Goal: Task Accomplishment & Management: Manage account settings

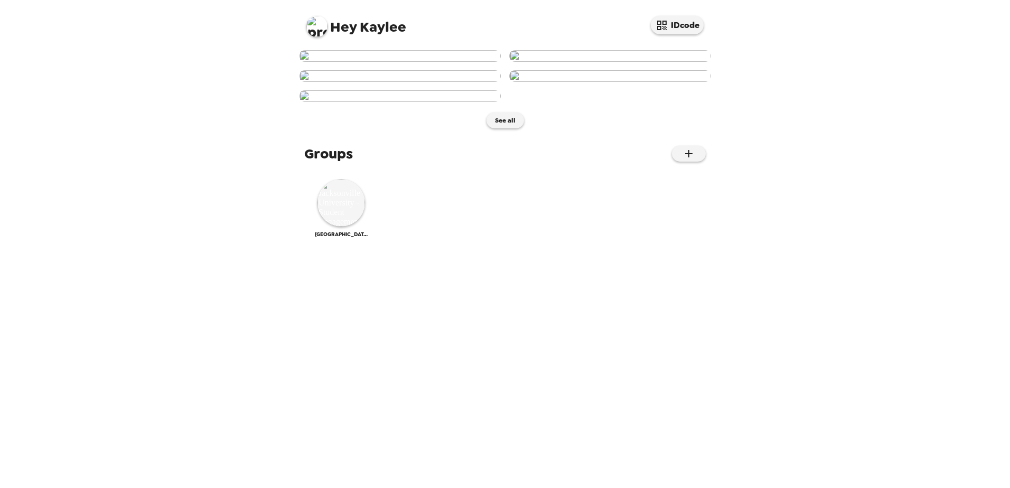
scroll to position [498, 0]
click at [347, 227] on img at bounding box center [342, 203] width 48 height 48
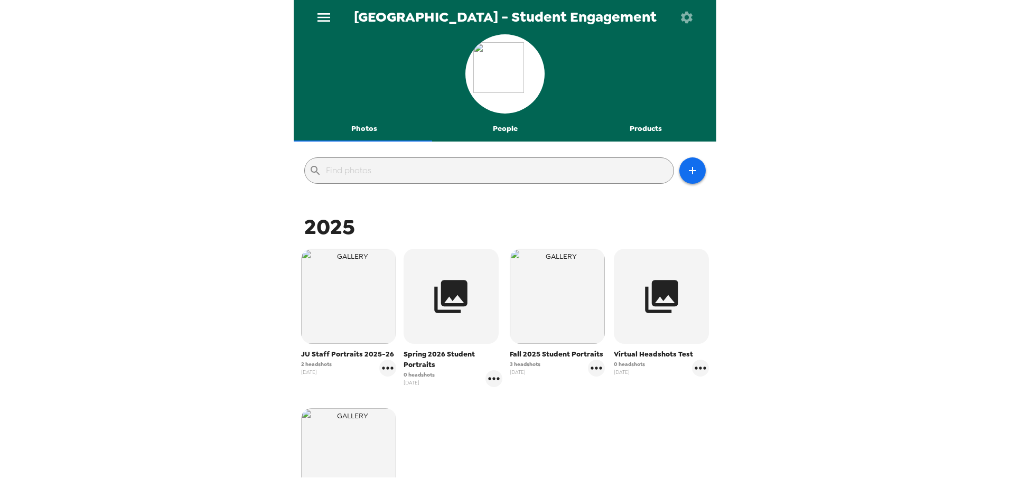
scroll to position [164, 0]
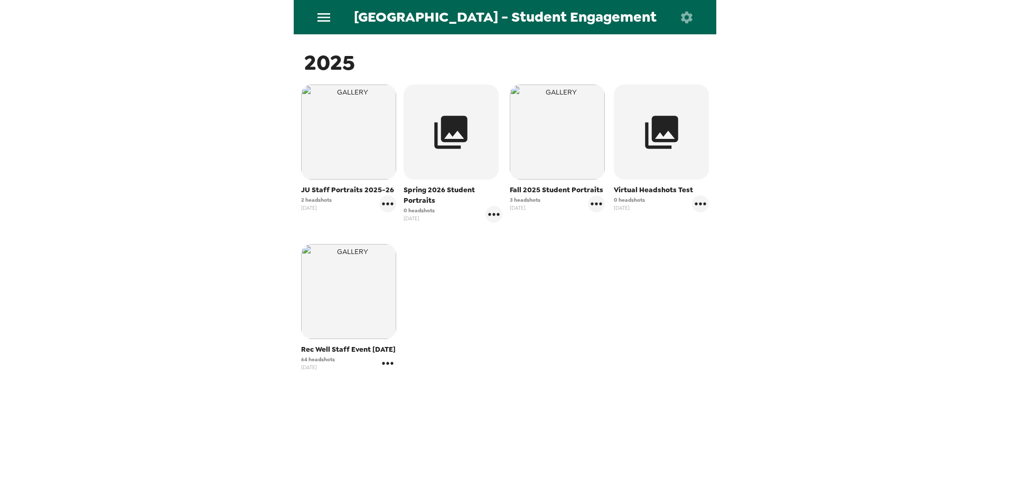
click at [389, 364] on icon "gallery menu" at bounding box center [387, 363] width 17 height 17
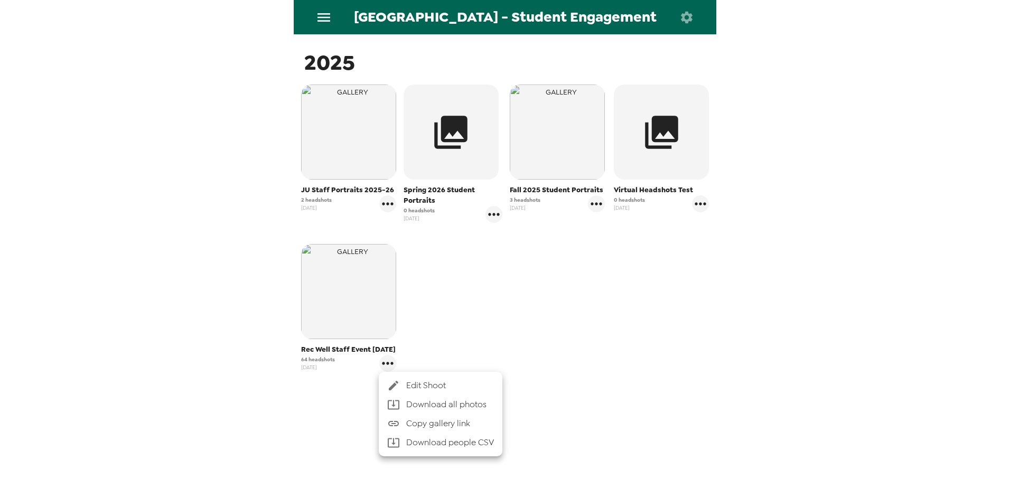
click at [409, 382] on span "Edit Shoot" at bounding box center [450, 385] width 88 height 13
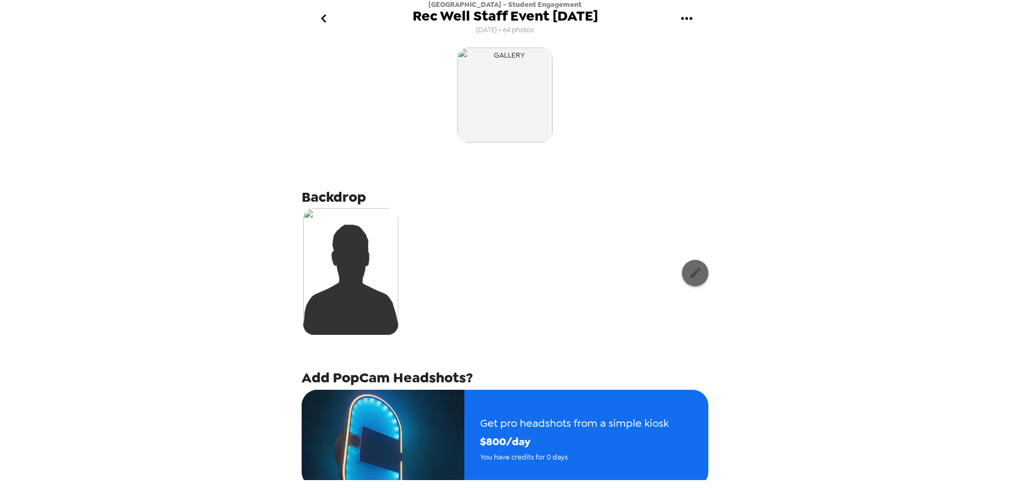
click at [689, 269] on icon "button" at bounding box center [695, 272] width 13 height 13
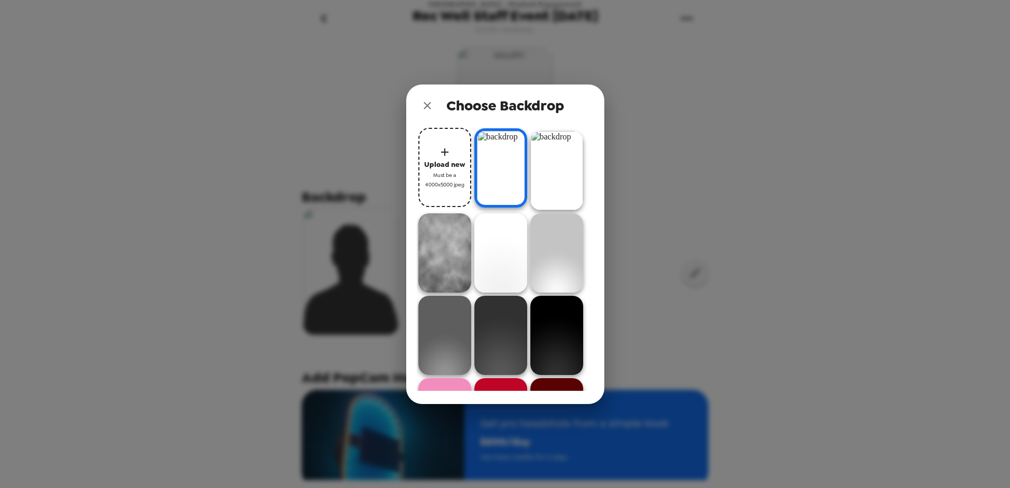
click at [449, 182] on span "Must be a 4000x5000 jpeg" at bounding box center [445, 180] width 42 height 18
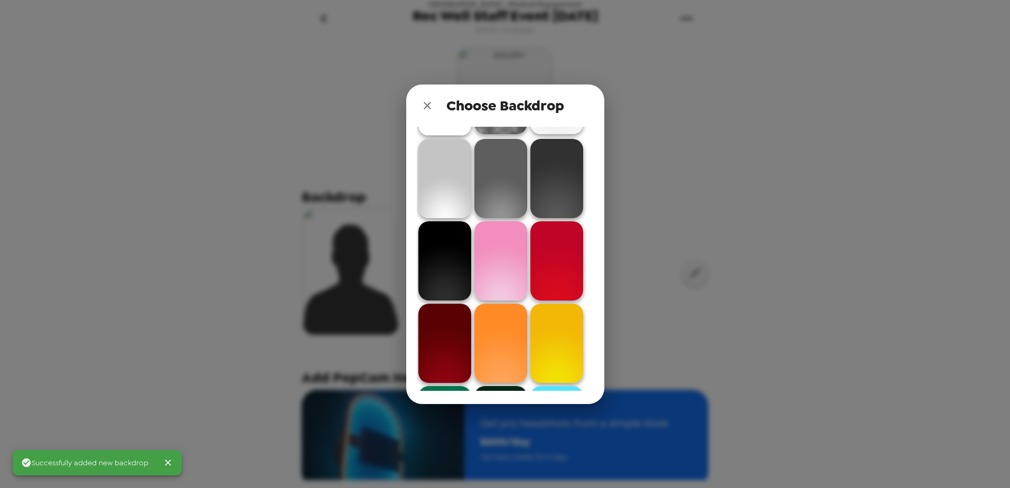
scroll to position [317, 0]
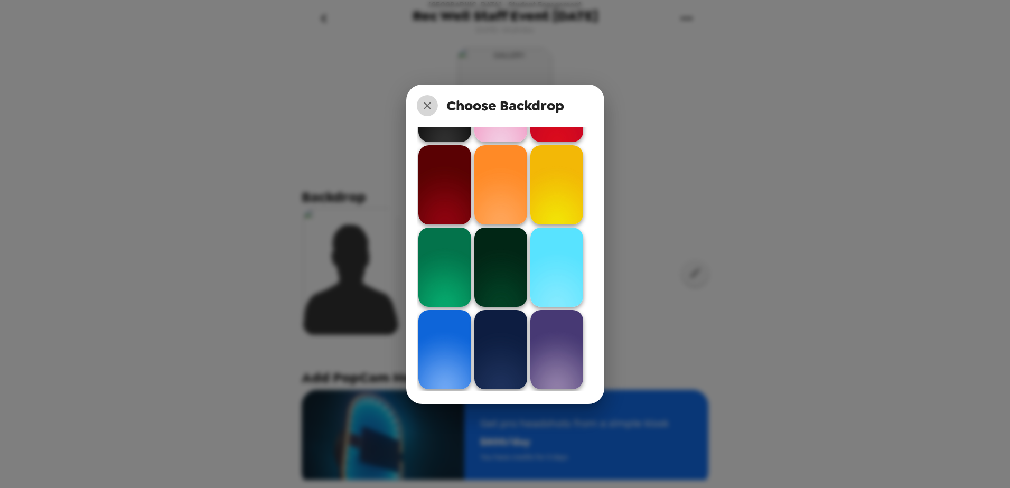
click at [429, 105] on icon "close" at bounding box center [427, 105] width 13 height 13
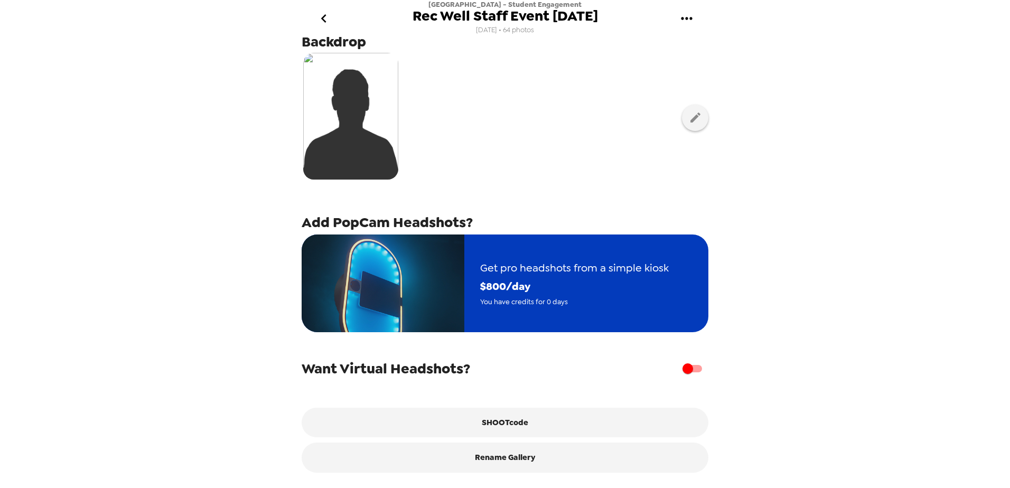
scroll to position [162, 0]
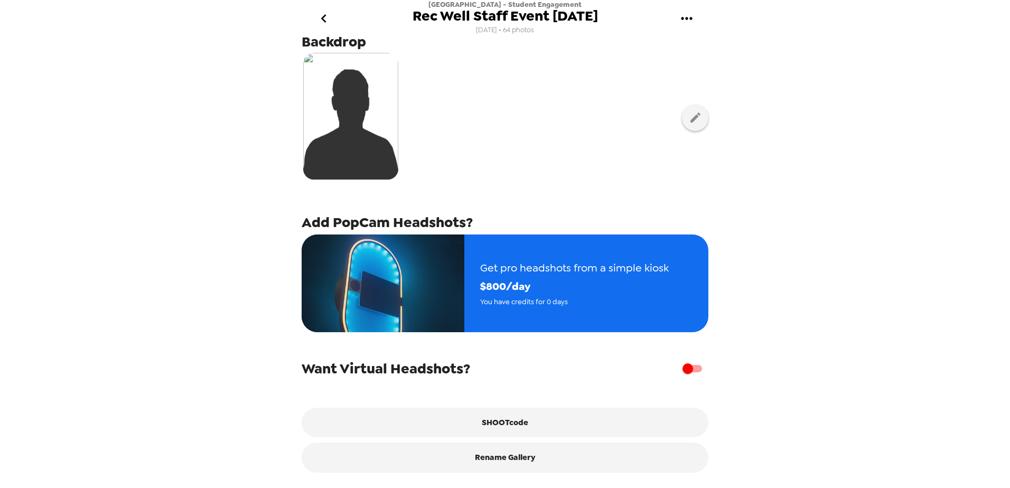
click at [328, 17] on icon "go back" at bounding box center [323, 18] width 17 height 17
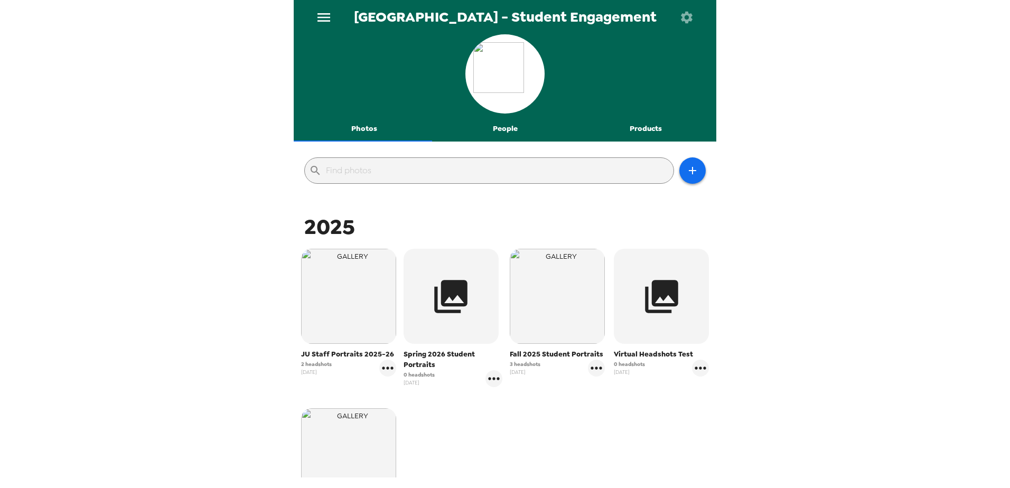
scroll to position [164, 0]
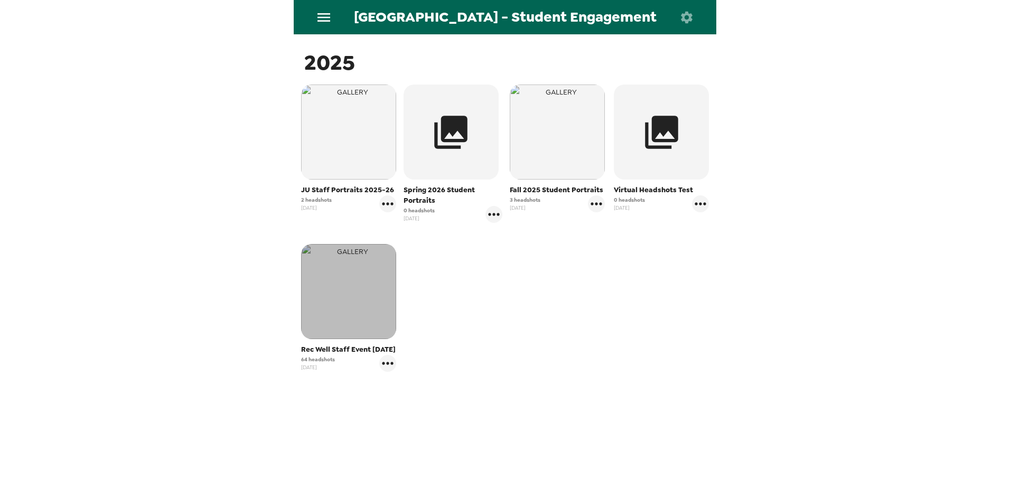
click at [335, 319] on img "button" at bounding box center [348, 291] width 95 height 95
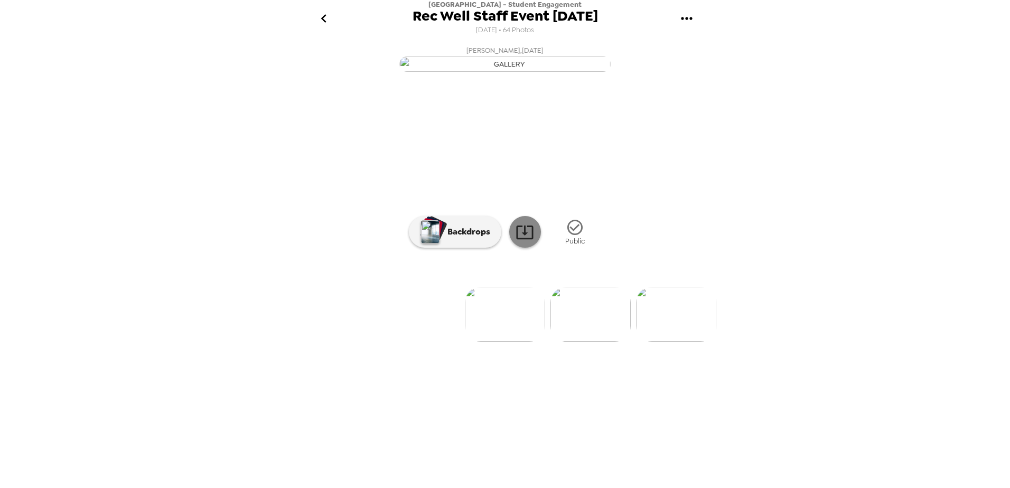
click at [532, 239] on icon at bounding box center [524, 233] width 17 height 14
click at [322, 13] on icon "go back" at bounding box center [323, 18] width 17 height 17
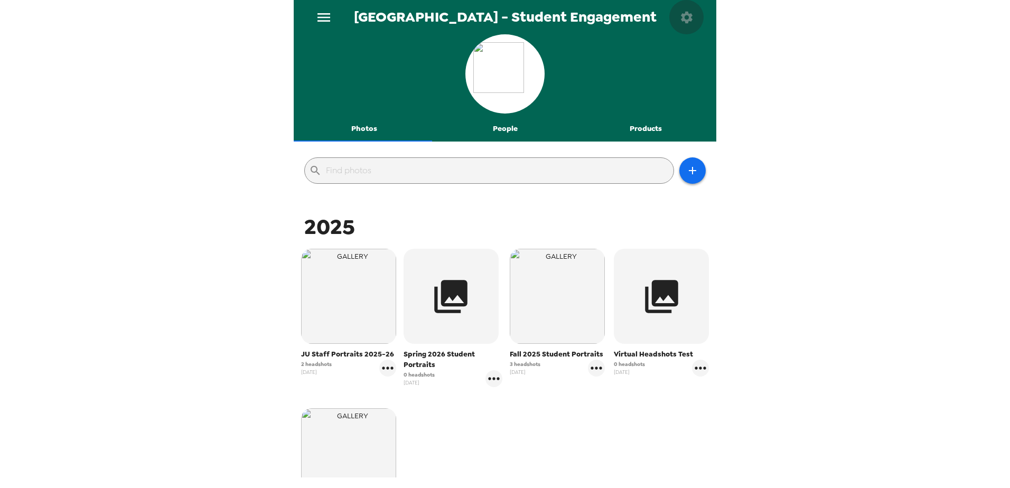
click at [687, 17] on icon "button" at bounding box center [687, 17] width 15 height 15
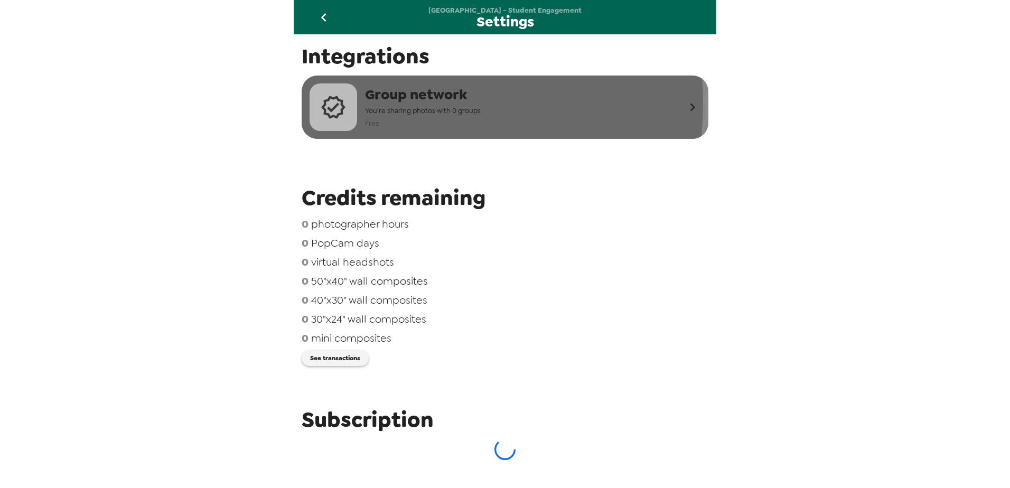
click at [378, 103] on span "Group network" at bounding box center [423, 95] width 116 height 20
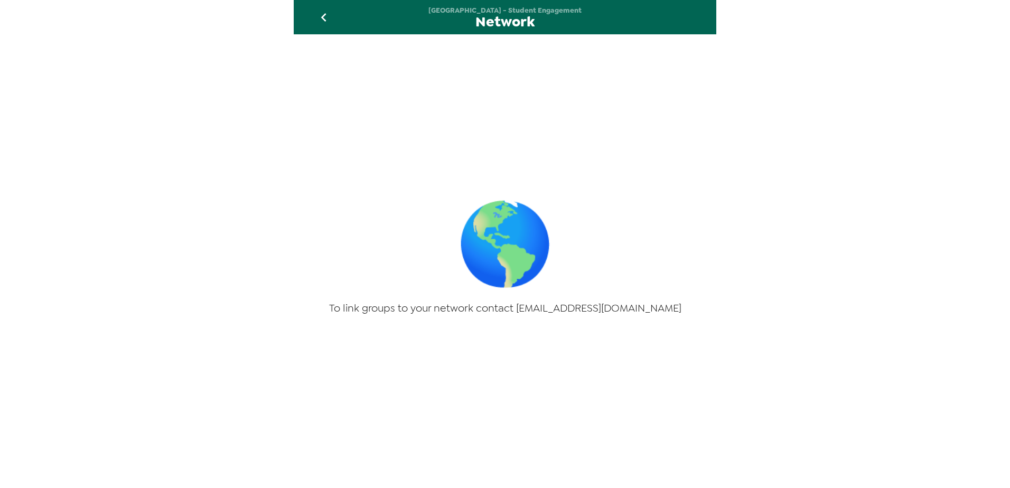
click at [322, 21] on icon "go back" at bounding box center [323, 17] width 17 height 17
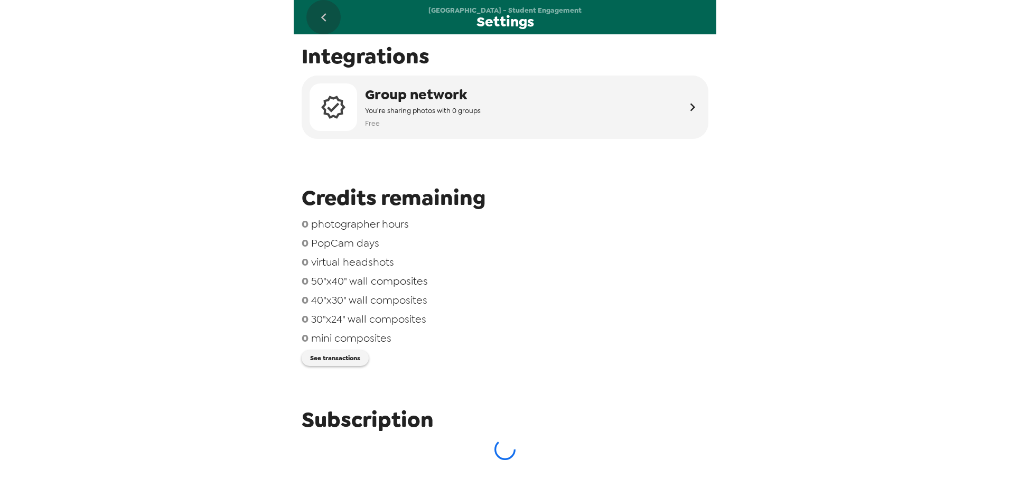
click at [325, 17] on icon "go back" at bounding box center [323, 17] width 17 height 17
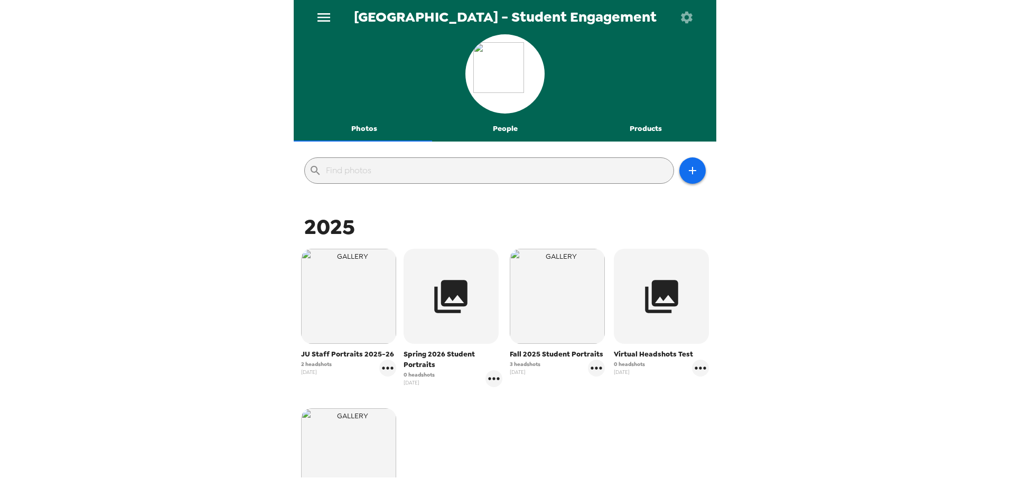
click at [492, 127] on button "People" at bounding box center [505, 128] width 141 height 25
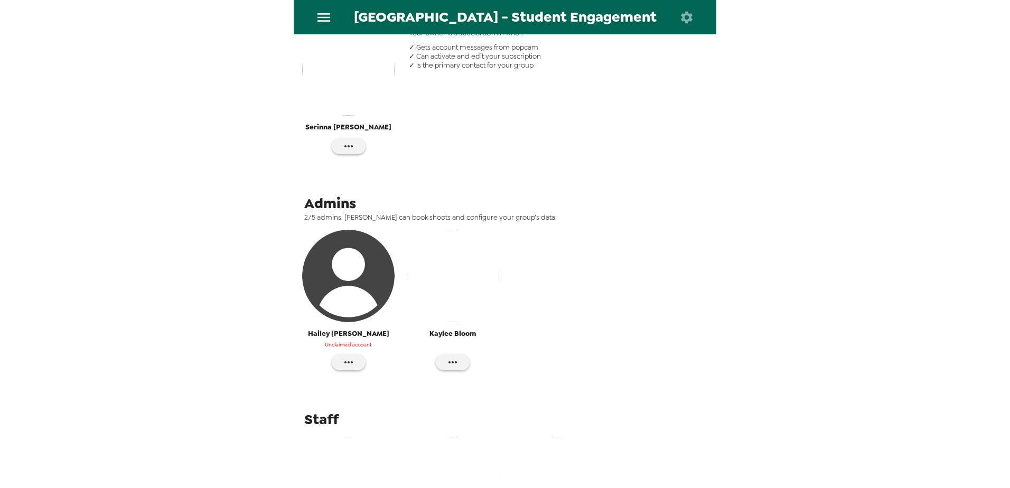
scroll to position [339, 0]
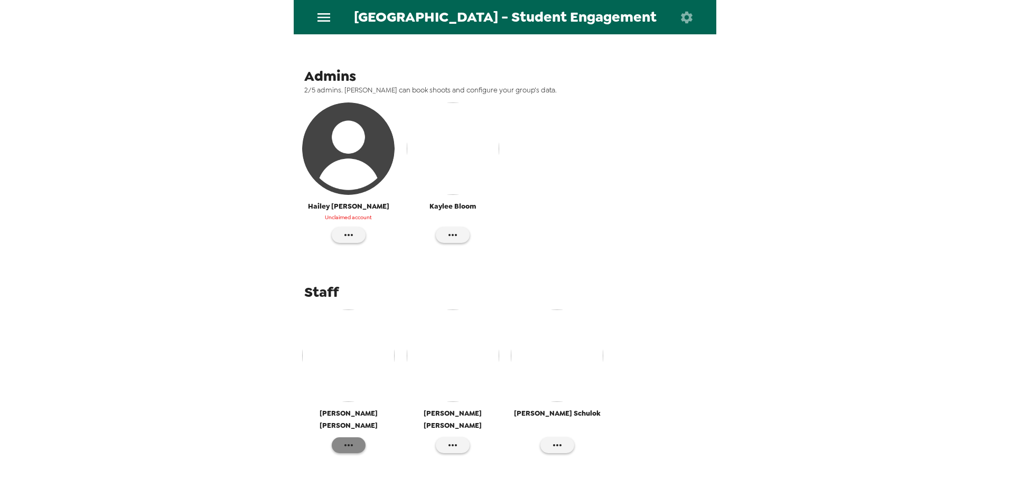
click at [348, 439] on icon "button" at bounding box center [348, 445] width 13 height 13
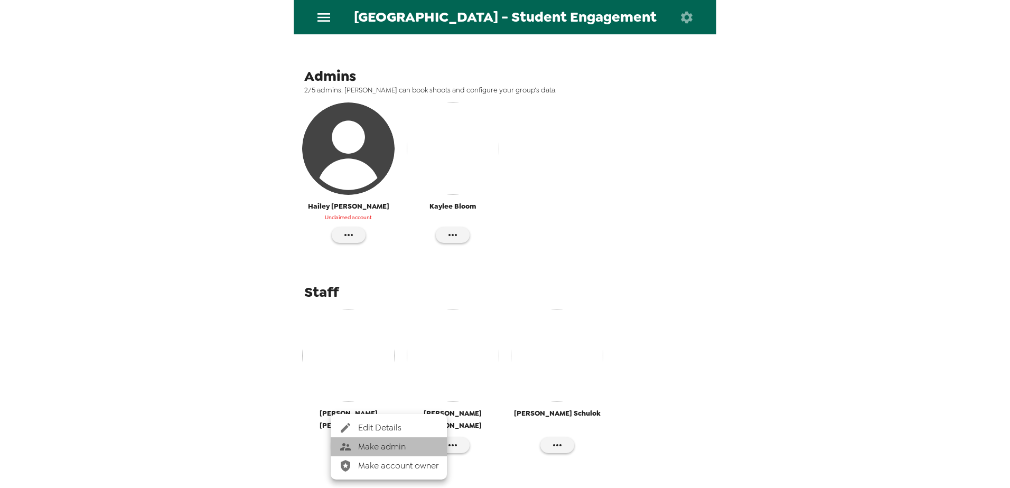
click at [353, 444] on div at bounding box center [348, 447] width 19 height 13
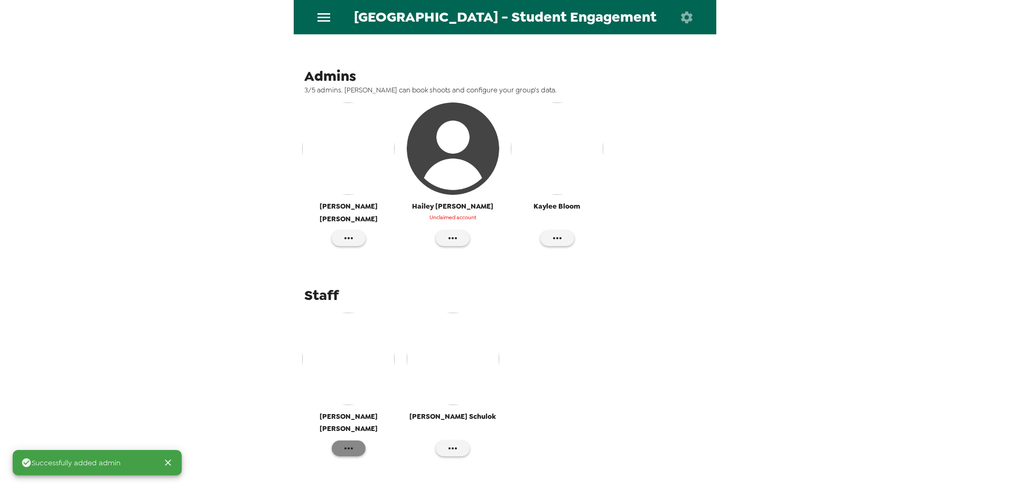
click at [346, 442] on icon "button" at bounding box center [348, 448] width 13 height 13
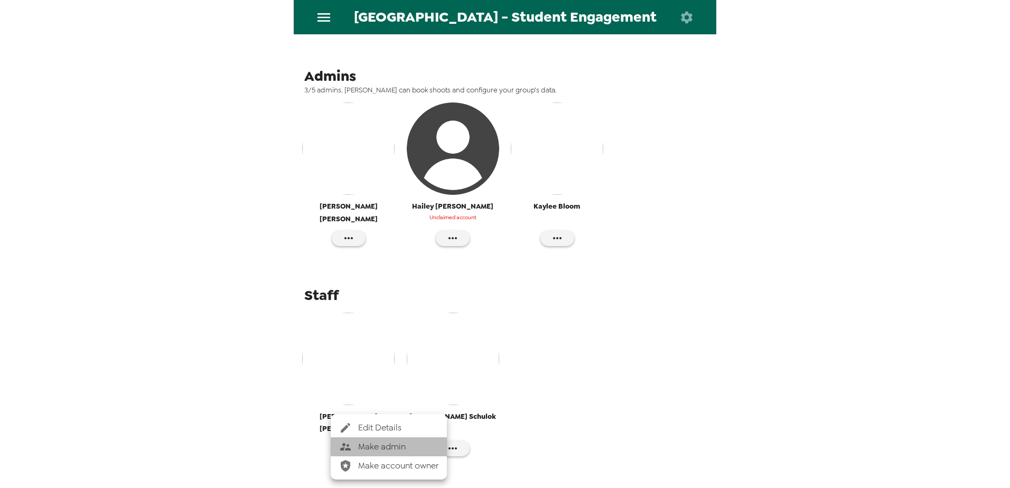
click at [362, 442] on span "Make admin" at bounding box center [398, 447] width 80 height 13
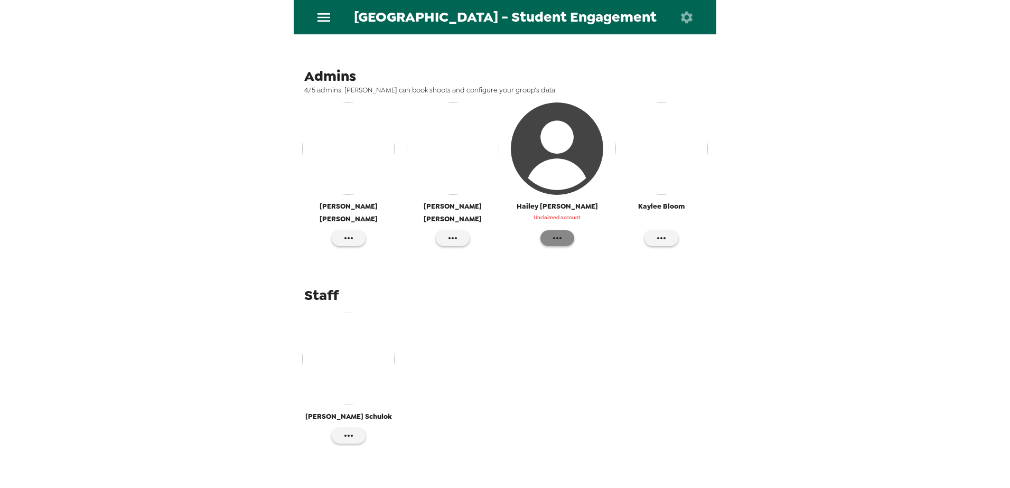
click at [551, 239] on icon "button" at bounding box center [557, 238] width 13 height 13
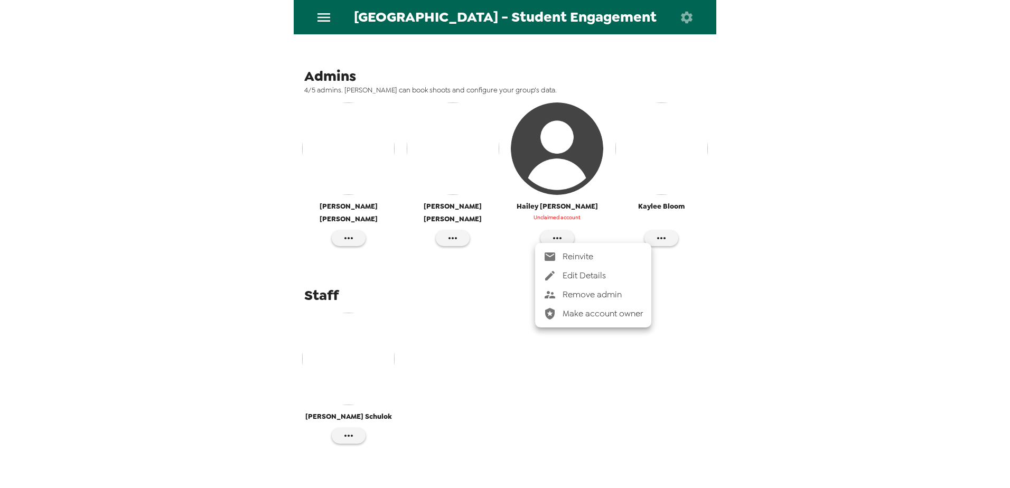
click at [840, 354] on div at bounding box center [505, 244] width 1010 height 488
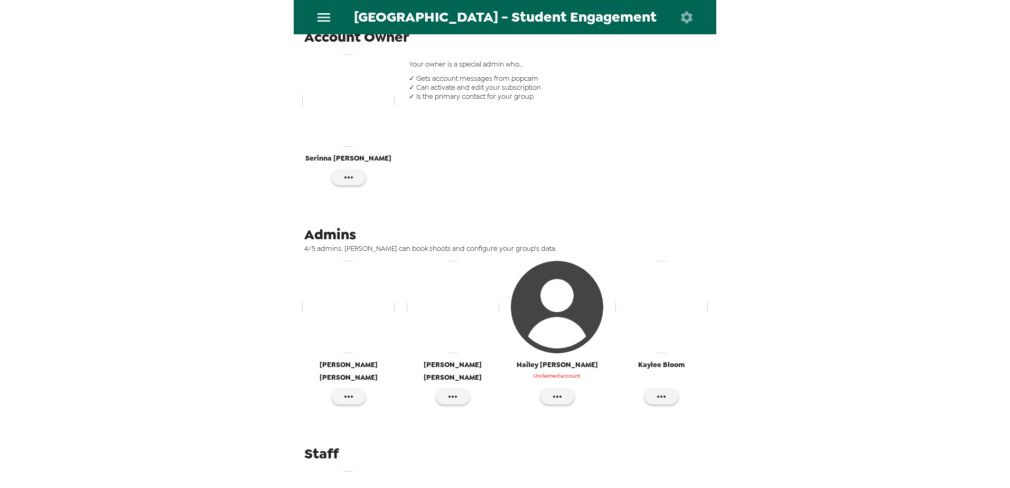
scroll to position [22, 0]
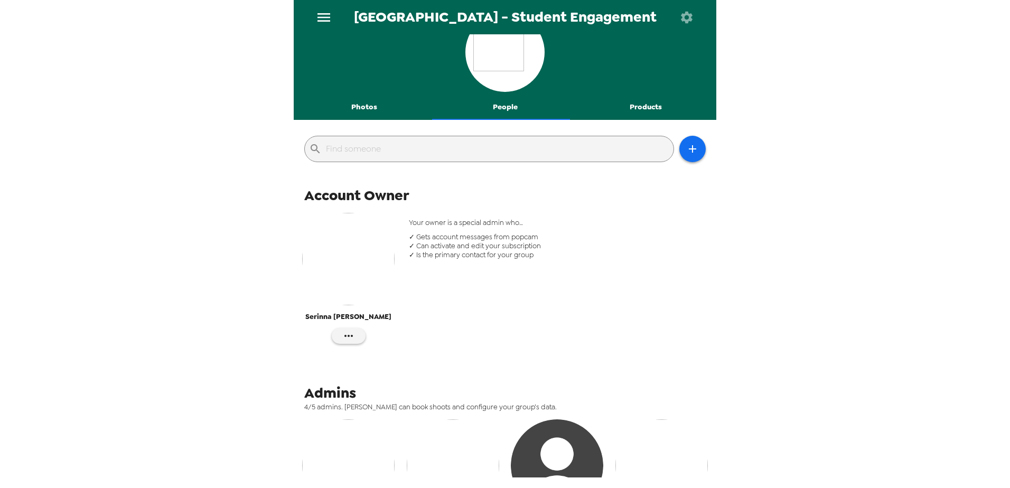
click at [353, 108] on button "Photos" at bounding box center [364, 107] width 141 height 25
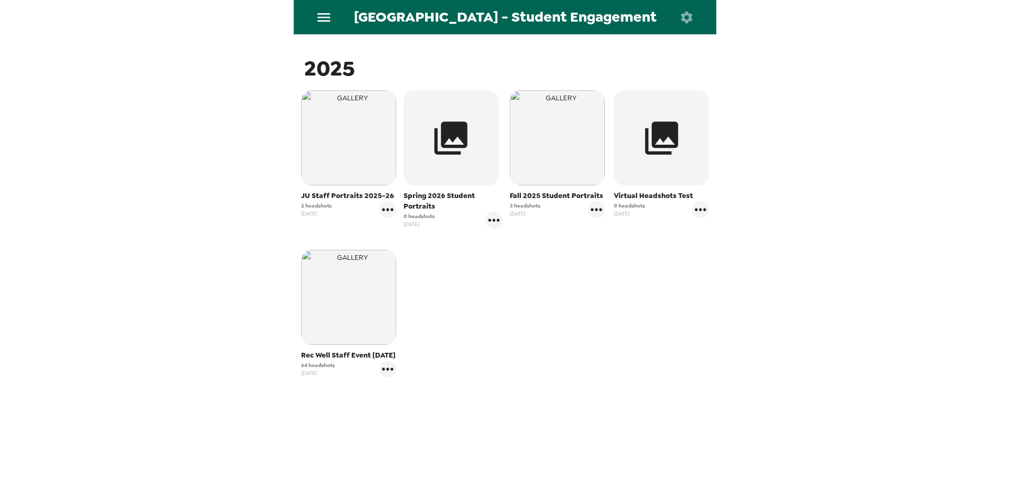
scroll to position [164, 0]
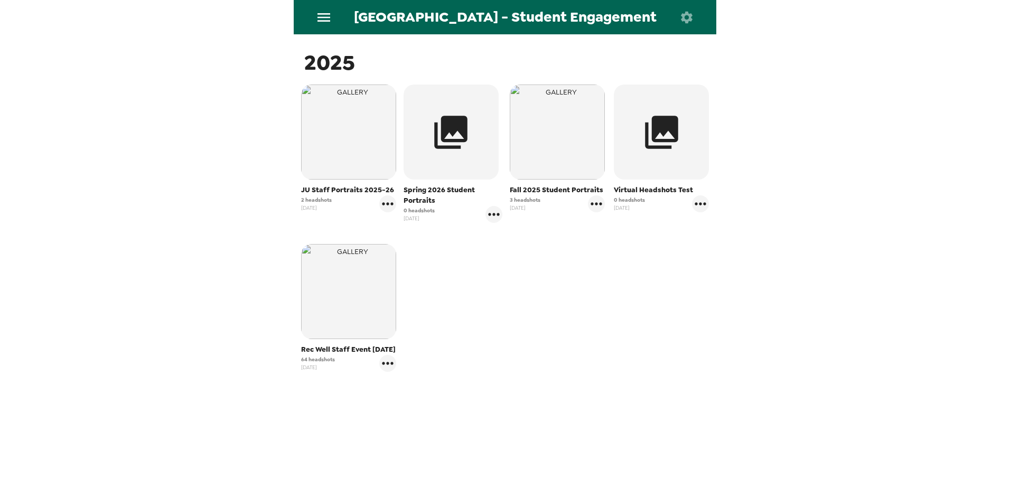
click at [363, 347] on span "Rec Well Staff Event [DATE]" at bounding box center [348, 350] width 95 height 11
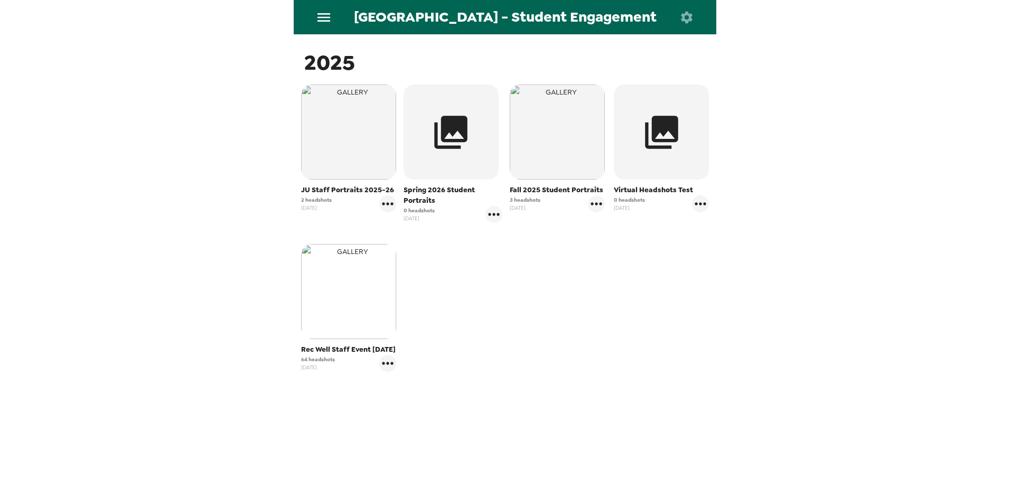
click at [360, 302] on img "button" at bounding box center [348, 291] width 95 height 95
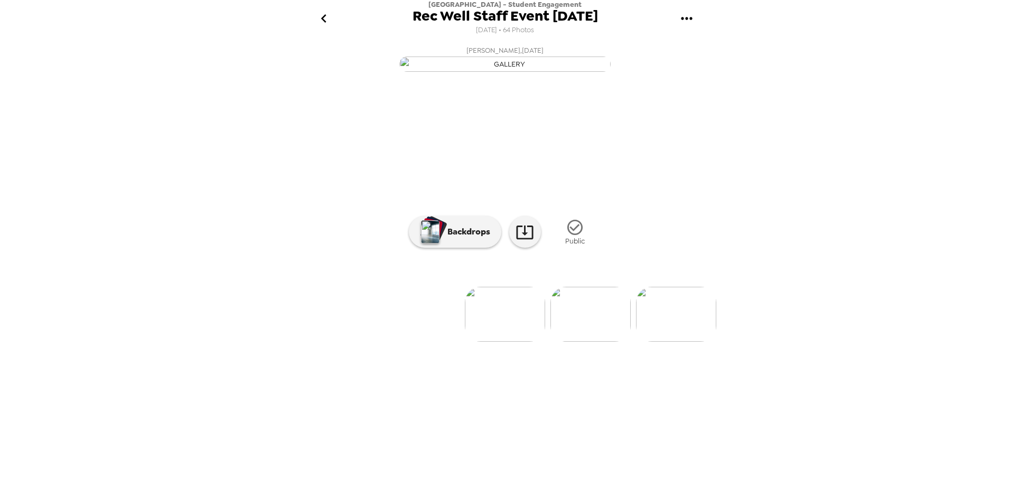
click at [591, 342] on img at bounding box center [591, 314] width 80 height 55
click at [655, 342] on img at bounding box center [676, 314] width 80 height 55
click at [321, 18] on icon "go back" at bounding box center [323, 18] width 17 height 17
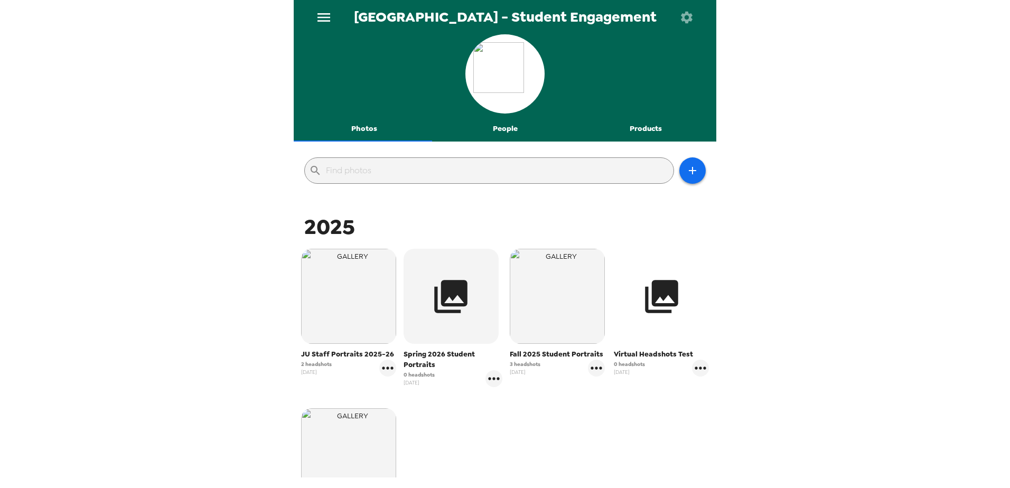
scroll to position [164, 0]
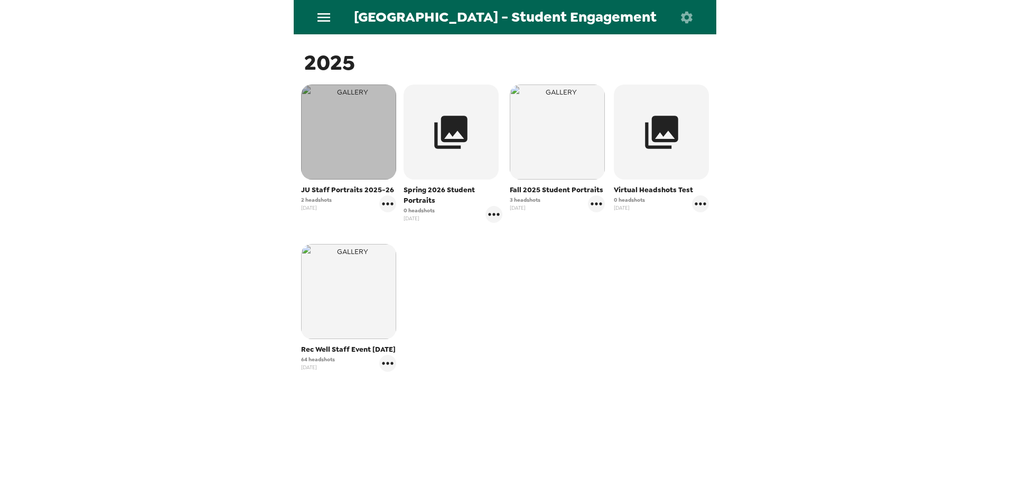
click at [357, 152] on img "button" at bounding box center [348, 132] width 95 height 95
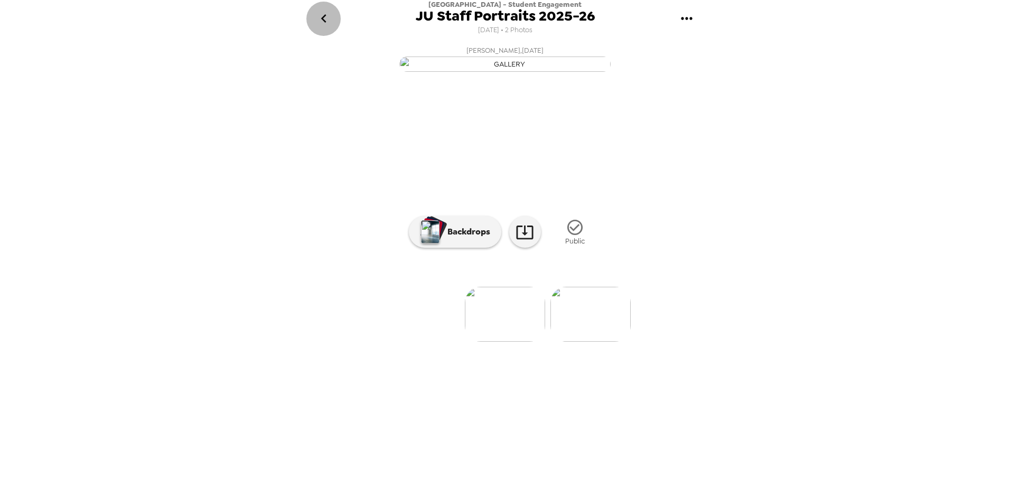
click at [325, 18] on icon "go back" at bounding box center [323, 18] width 17 height 17
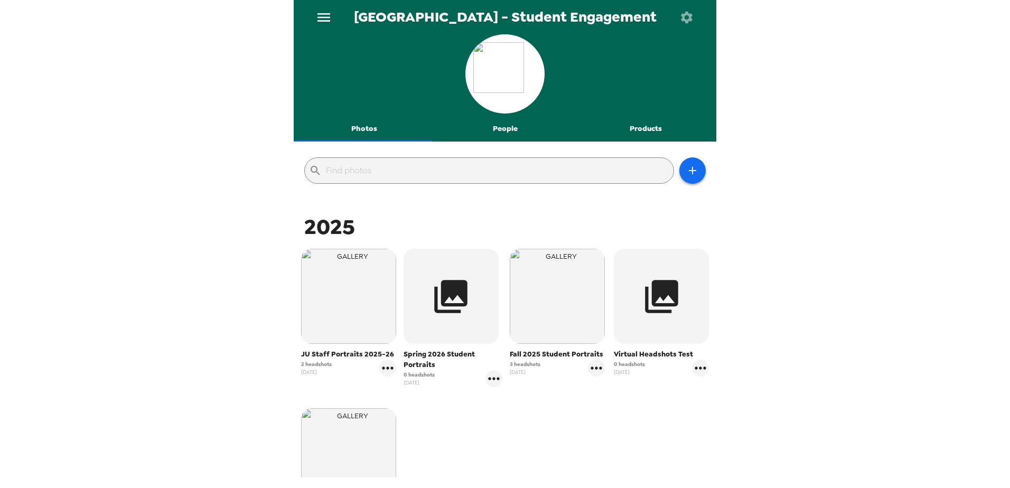
scroll to position [159, 0]
